Goal: Register for event/course

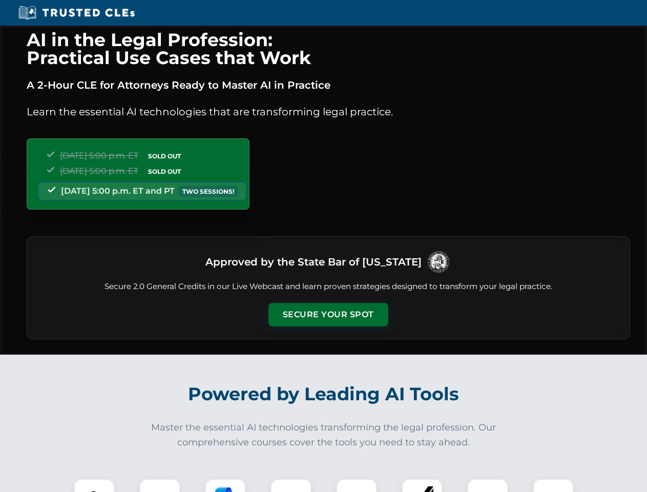
click at [328, 315] on button "Secure Your Spot" at bounding box center [328, 315] width 120 height 24
click at [94, 485] on img at bounding box center [94, 499] width 30 height 30
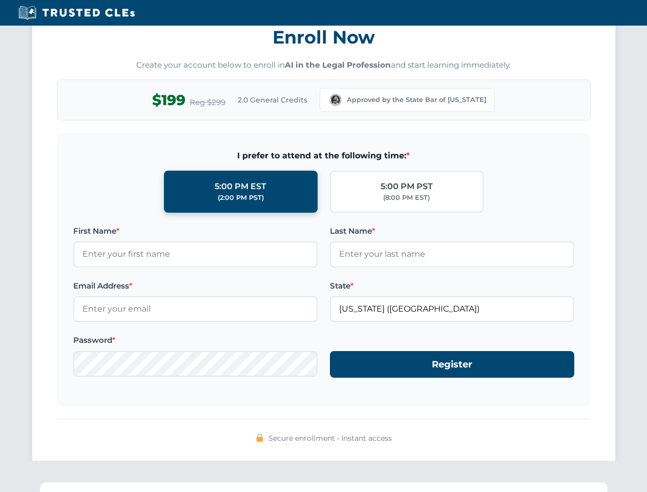
scroll to position [1006, 0]
